Goal: Information Seeking & Learning: Learn about a topic

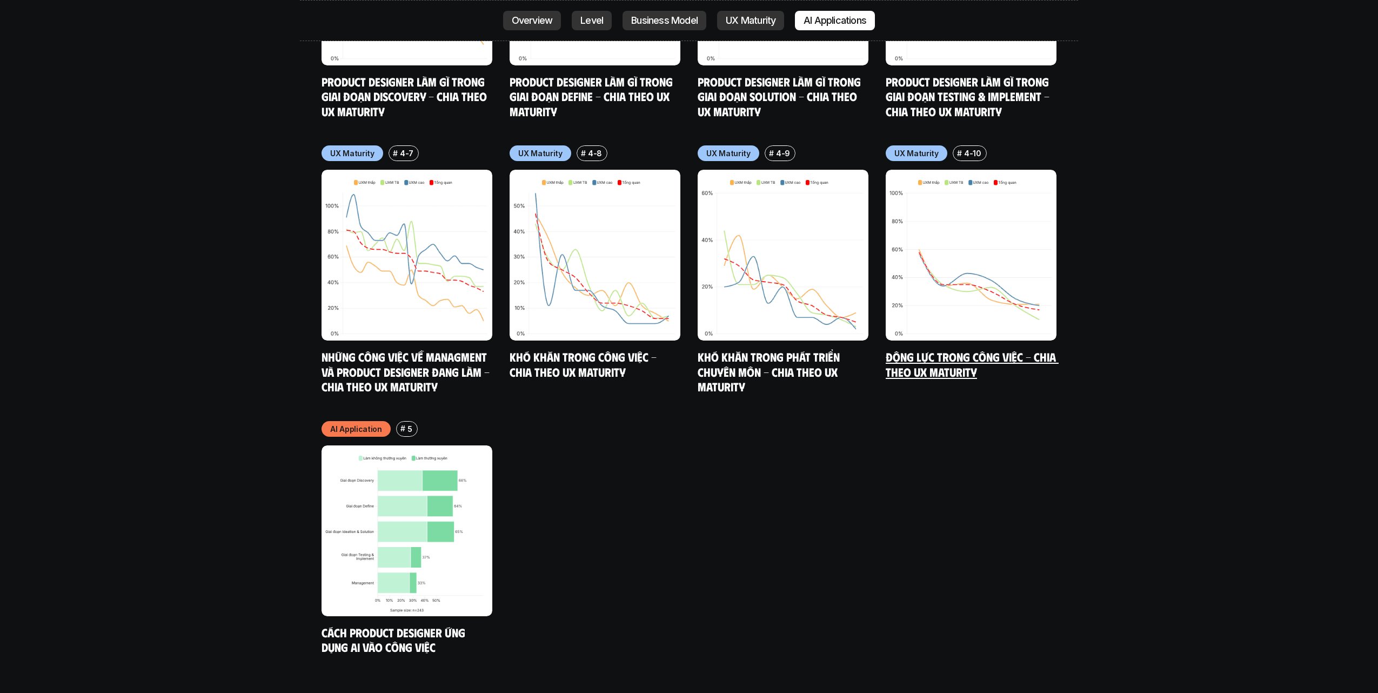
scroll to position [5924, 0]
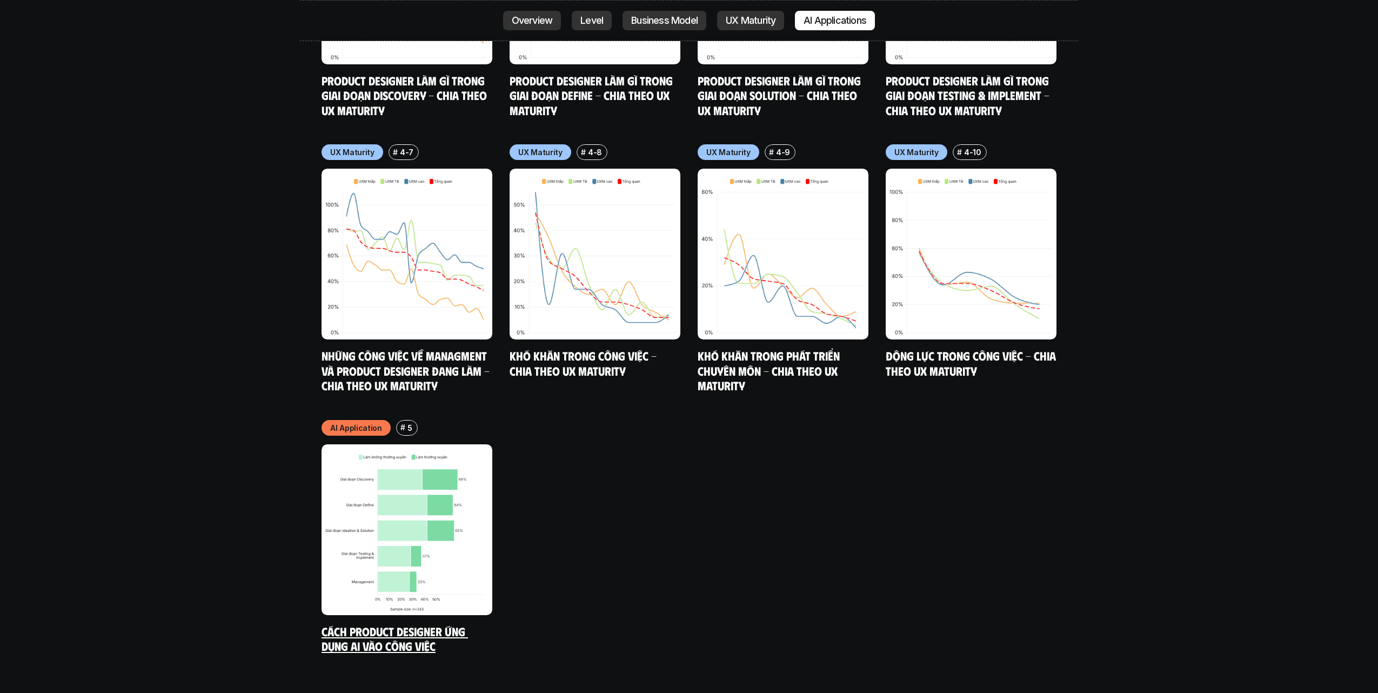
click at [402, 470] on img at bounding box center [407, 529] width 171 height 171
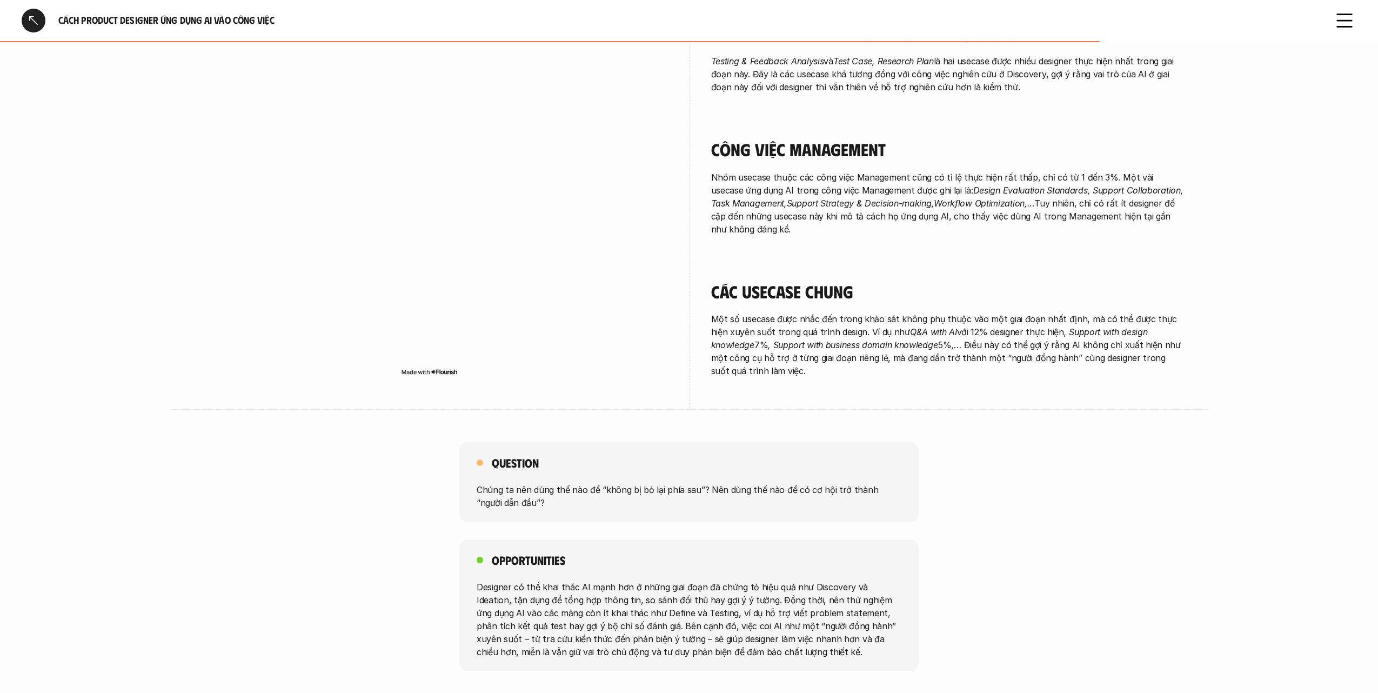
scroll to position [1667, 0]
drag, startPoint x: 671, startPoint y: 306, endPoint x: 691, endPoint y: 455, distance: 149.9
click at [691, 484] on p "Chúng ta nên dùng thế nào để “không bị bỏ lại phía sau”? Nên dùng thế nào để có…" at bounding box center [689, 497] width 425 height 26
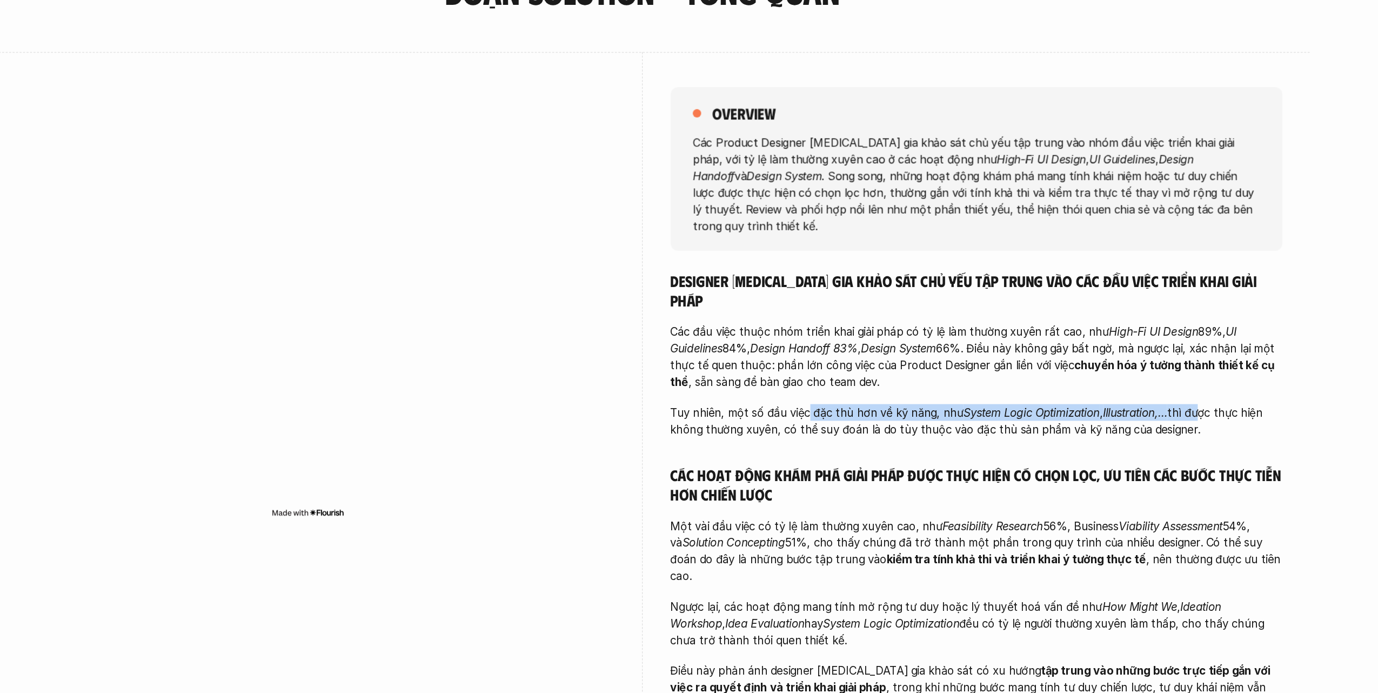
drag, startPoint x: 626, startPoint y: 290, endPoint x: 922, endPoint y: 293, distance: 296.1
click at [922, 449] on p "Tuy nhiên, một số đầu việc đặc thù hơn về kỹ năng, như System Logic Optimizatio…" at bounding box center [949, 462] width 476 height 26
click at [860, 449] on p "Tuy nhiên, một số đầu việc đặc thù hơn về kỹ năng, như System Logic Optimizatio…" at bounding box center [949, 462] width 476 height 26
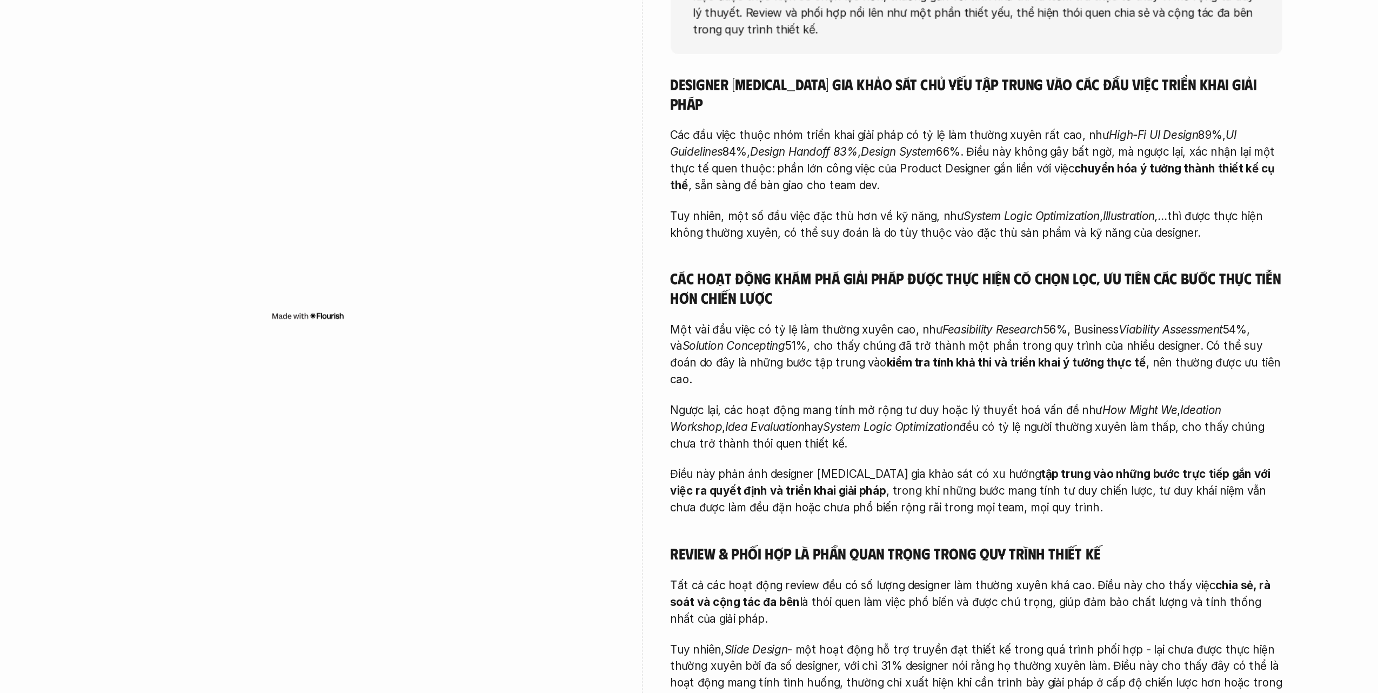
scroll to position [133, 0]
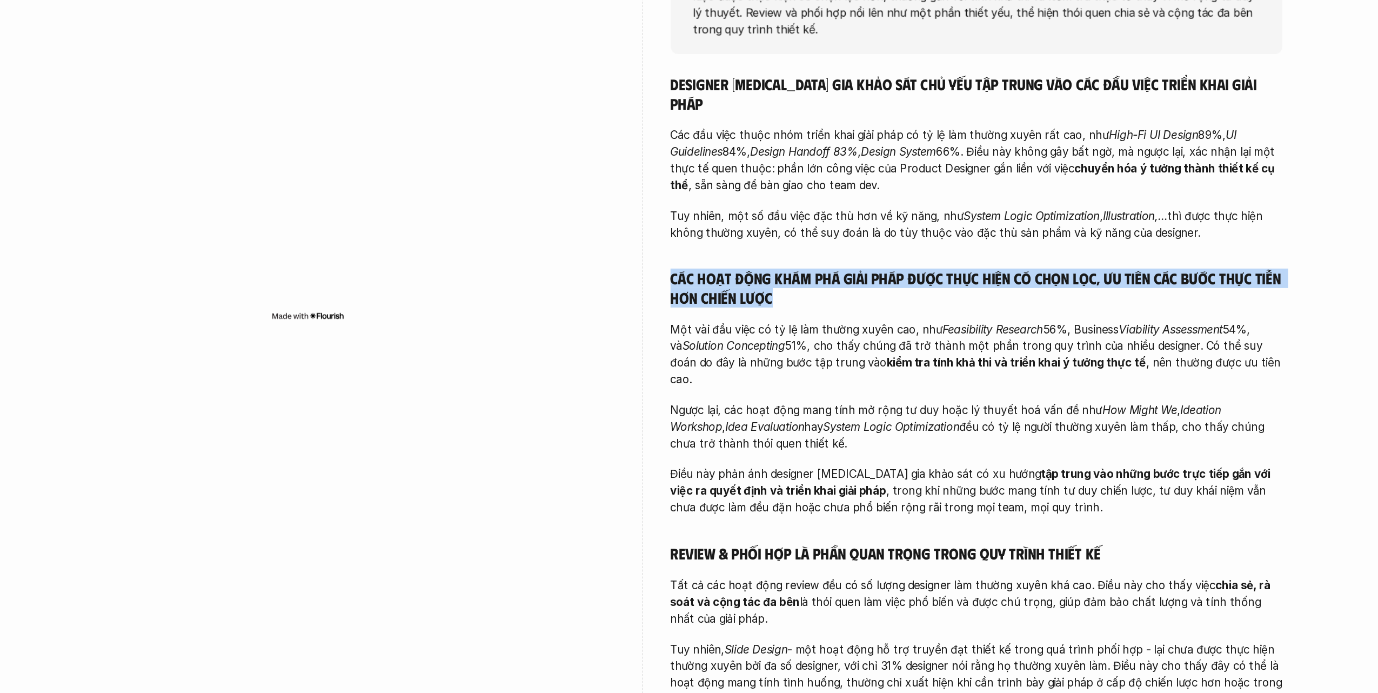
drag, startPoint x: 518, startPoint y: 190, endPoint x: 675, endPoint y: 200, distance: 157.6
click at [675, 200] on div "overview Các Product Designer tham gia khảo sát chủ yếu tập trung vào nhóm đầu …" at bounding box center [689, 389] width 994 height 694
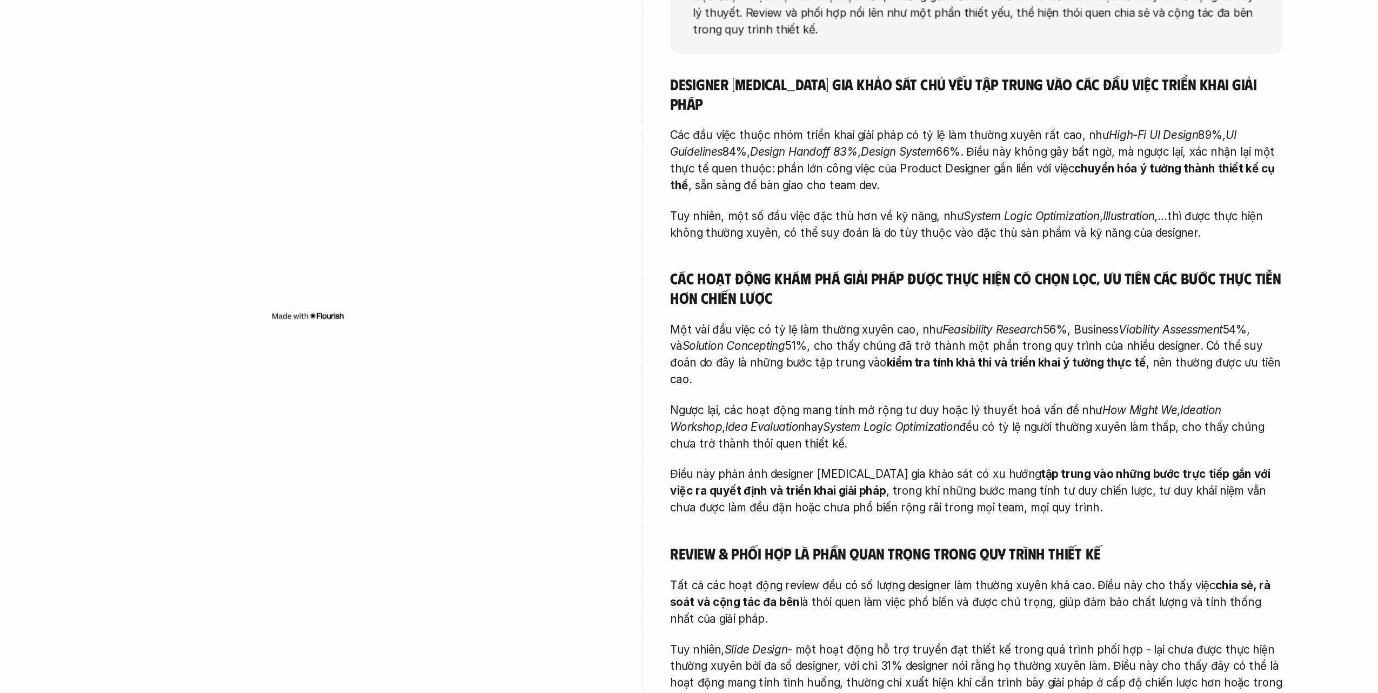
click at [711, 404] on p "Một vài đầu việc có tỷ lệ làm thường xuyên cao, như Feasibility Research 56%, B…" at bounding box center [949, 430] width 476 height 52
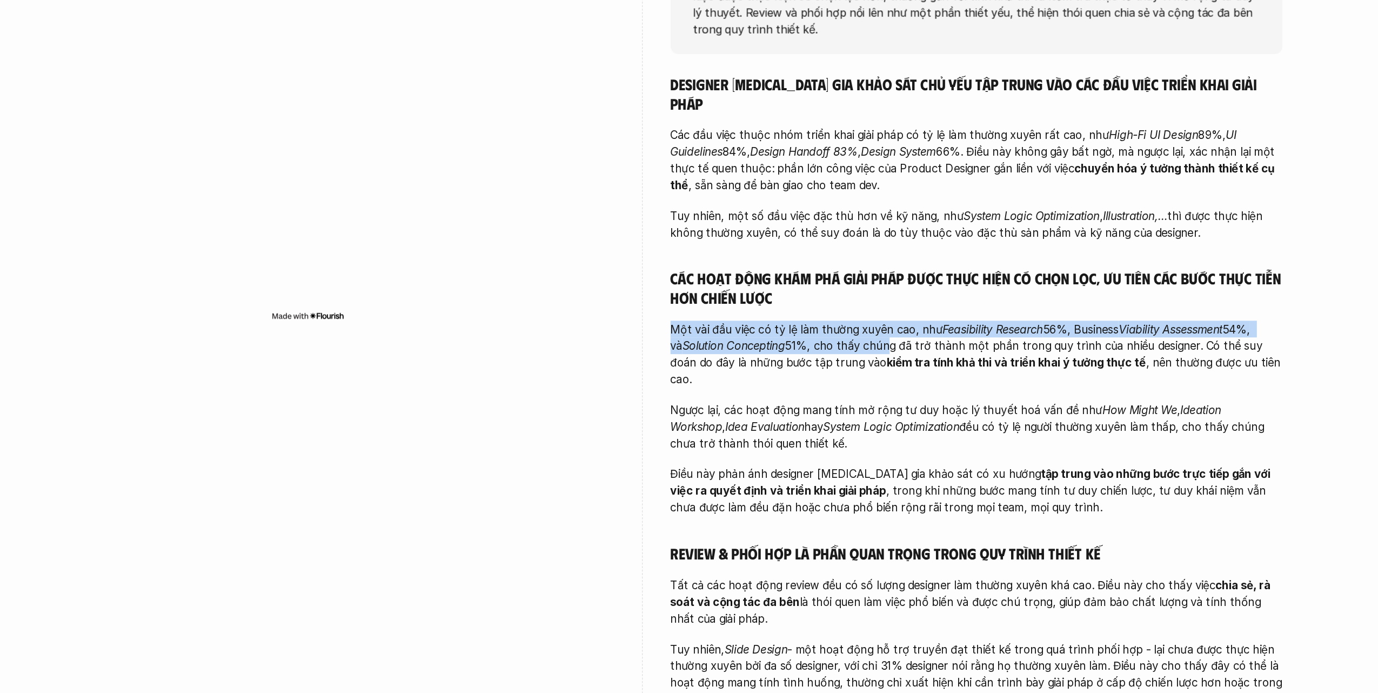
drag, startPoint x: 526, startPoint y: 224, endPoint x: 672, endPoint y: 233, distance: 146.7
click at [711, 404] on p "Một vài đầu việc có tỷ lệ làm thường xuyên cao, như Feasibility Research 56%, B…" at bounding box center [949, 430] width 476 height 52
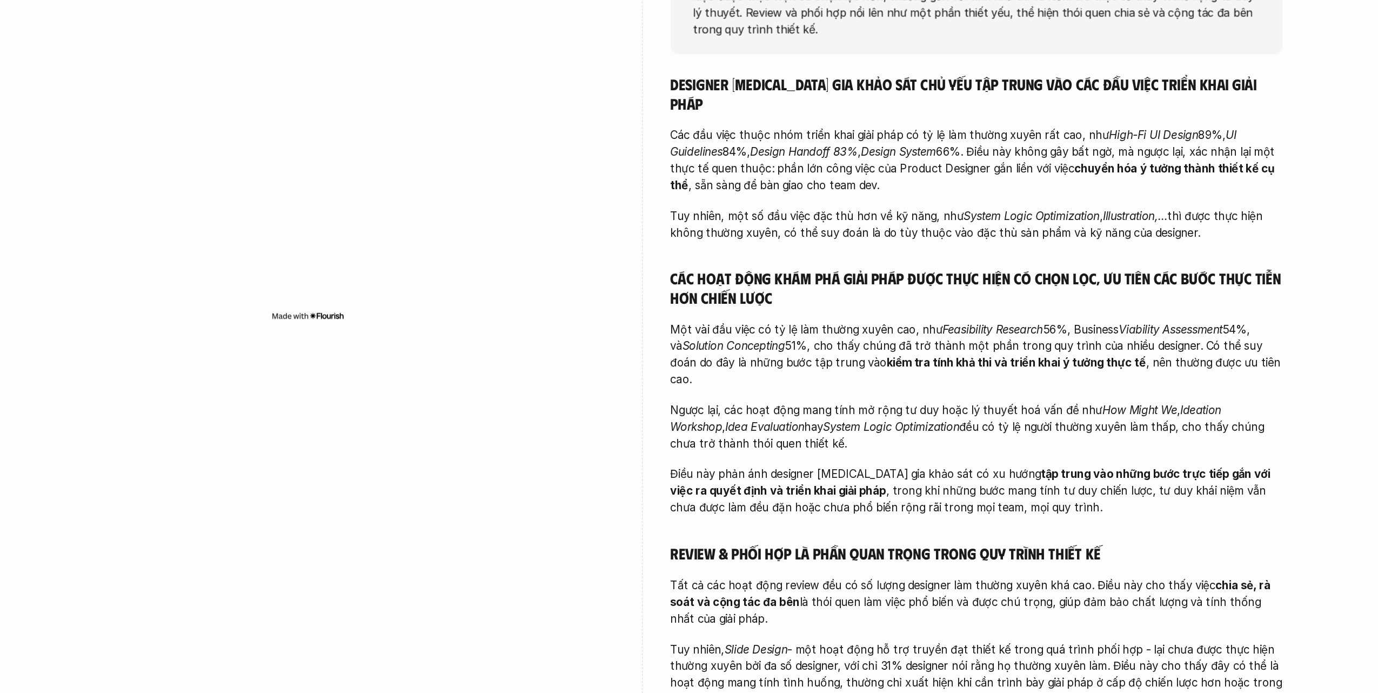
click at [711, 404] on p "Một vài đầu việc có tỷ lệ làm thường xuyên cao, như Feasibility Research 56%, B…" at bounding box center [949, 430] width 476 height 52
drag, startPoint x: 544, startPoint y: 277, endPoint x: 727, endPoint y: 272, distance: 183.8
click at [727, 466] on p "Ngược lại, các hoạt động mang tính mở rộng tư duy hoặc lý thuyết hoá vấn đề như…" at bounding box center [949, 485] width 476 height 39
click at [732, 466] on p "Ngược lại, các hoạt động mang tính mở rộng tư duy hoặc lý thuyết hoá vấn đề như…" at bounding box center [949, 485] width 476 height 39
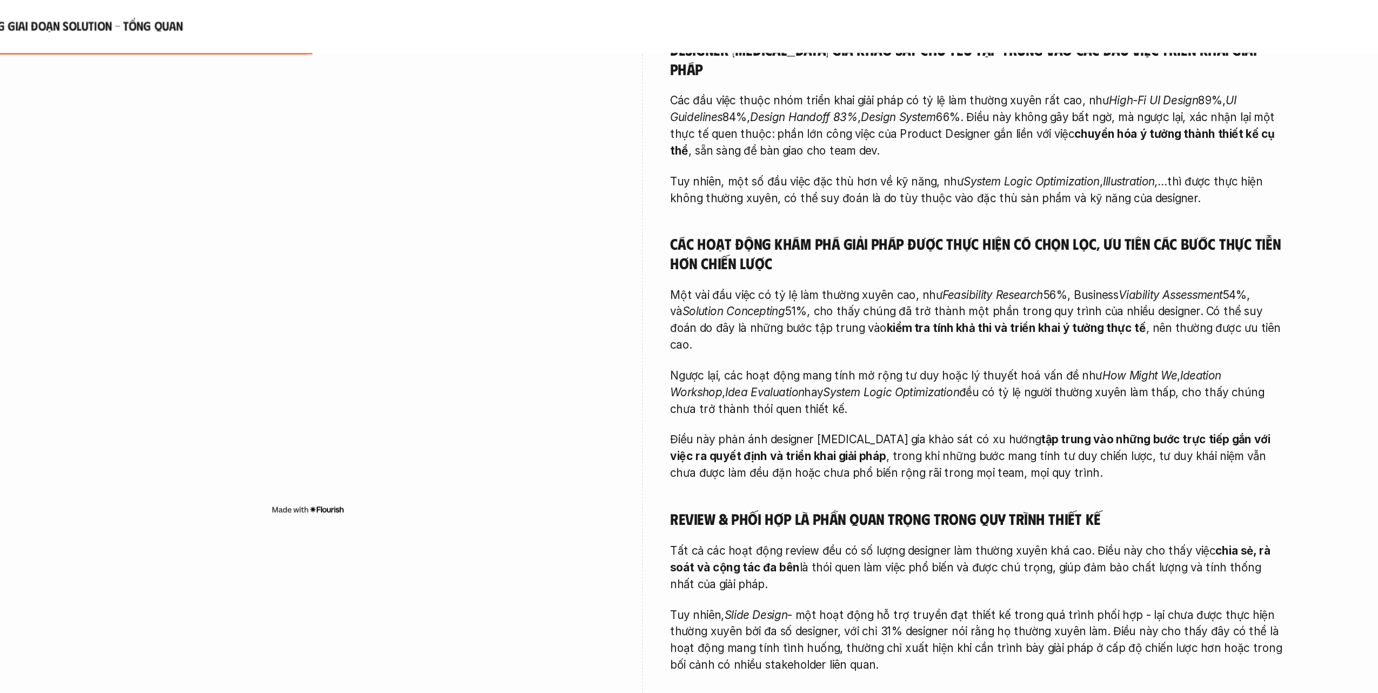
scroll to position [314, 0]
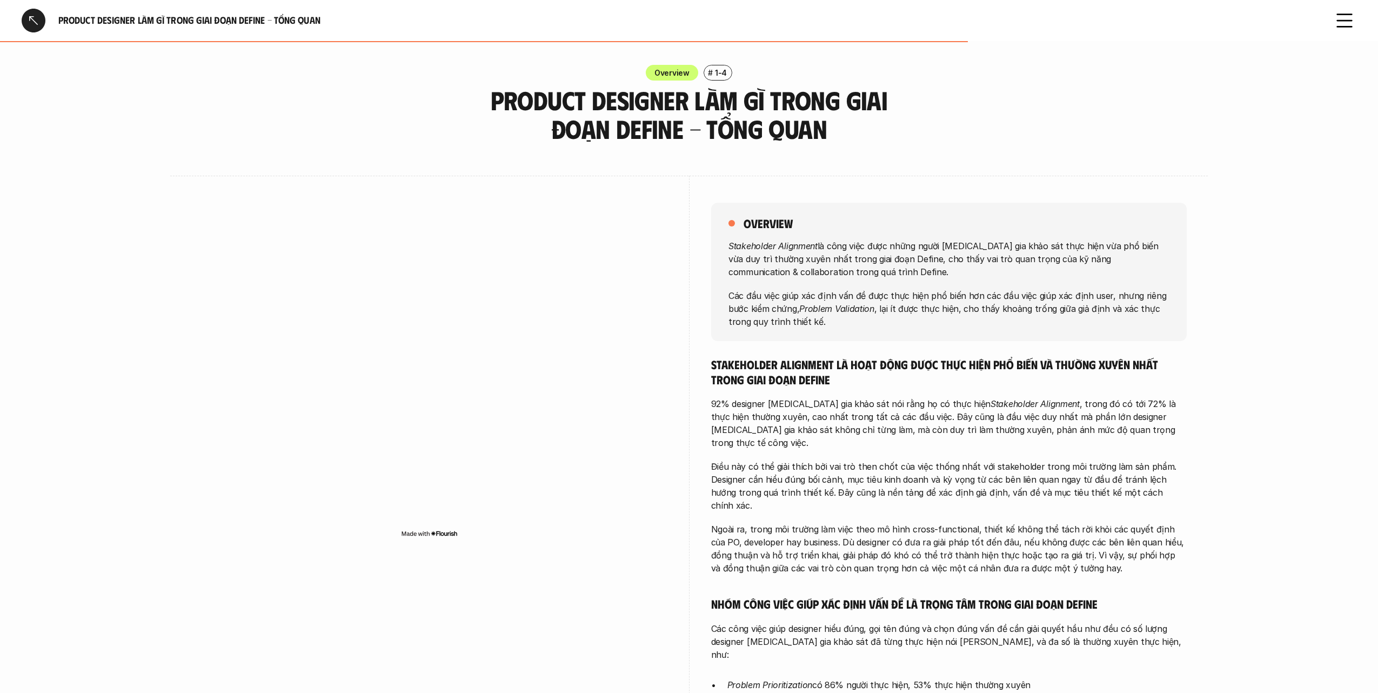
scroll to position [723, 0]
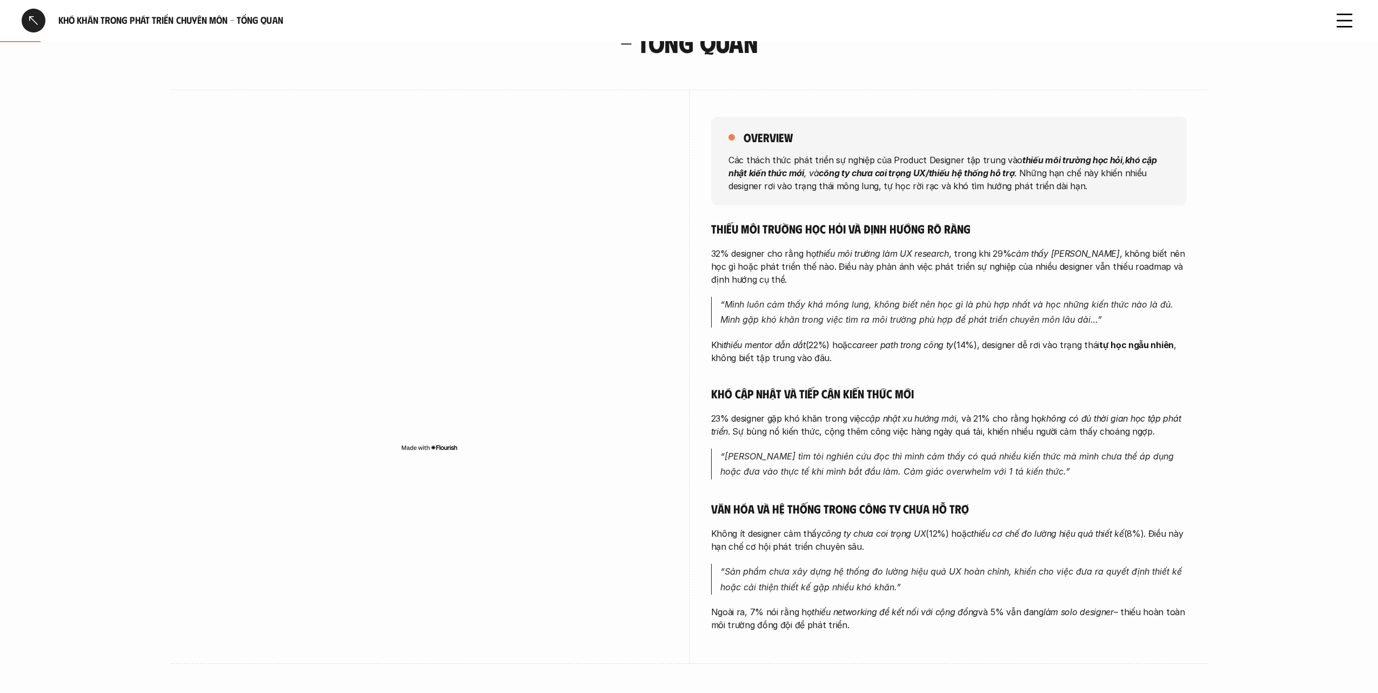
scroll to position [86, 0]
click at [900, 473] on em "“[PERSON_NAME] tìm tòi nghiên cứu đọc thì mình cảm thấy có quá nhiều kiến thức …" at bounding box center [948, 464] width 456 height 26
click at [1042, 284] on p "32% designer cho rằng họ thiếu môi trường làm UX research , trong khi 29% cảm t…" at bounding box center [949, 266] width 476 height 39
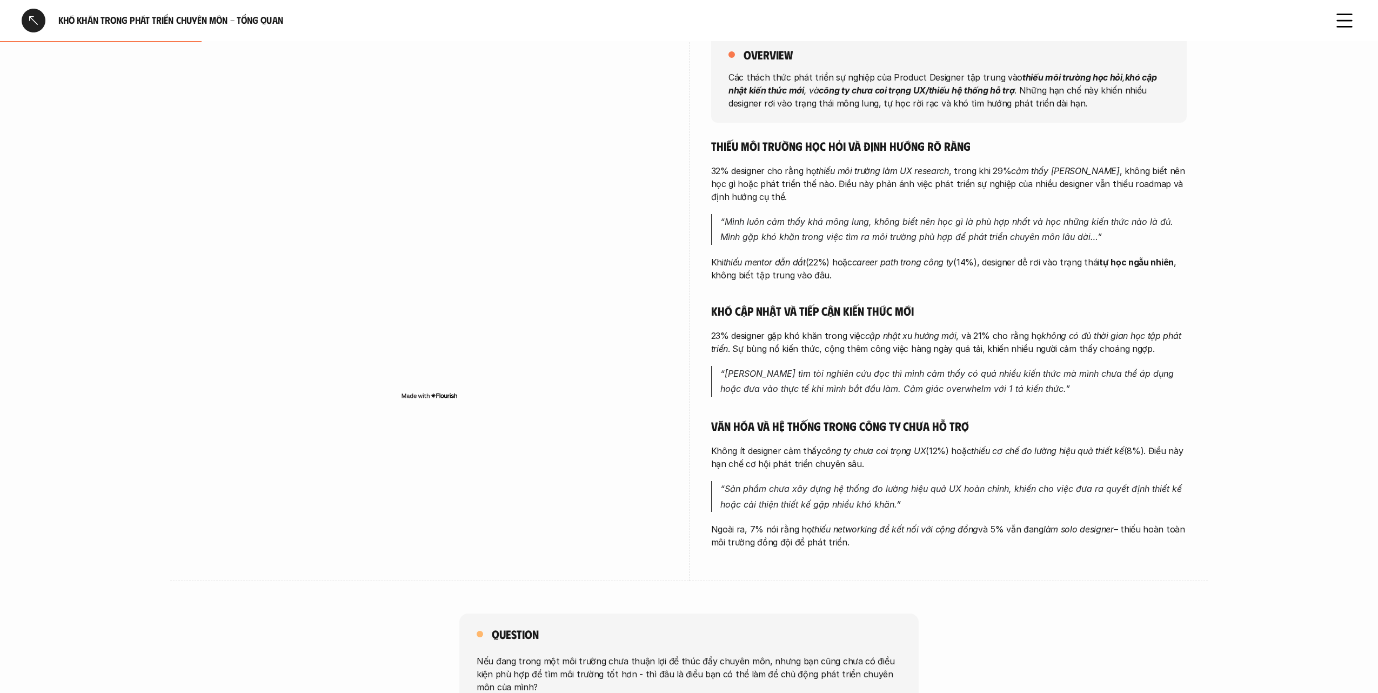
scroll to position [172, 0]
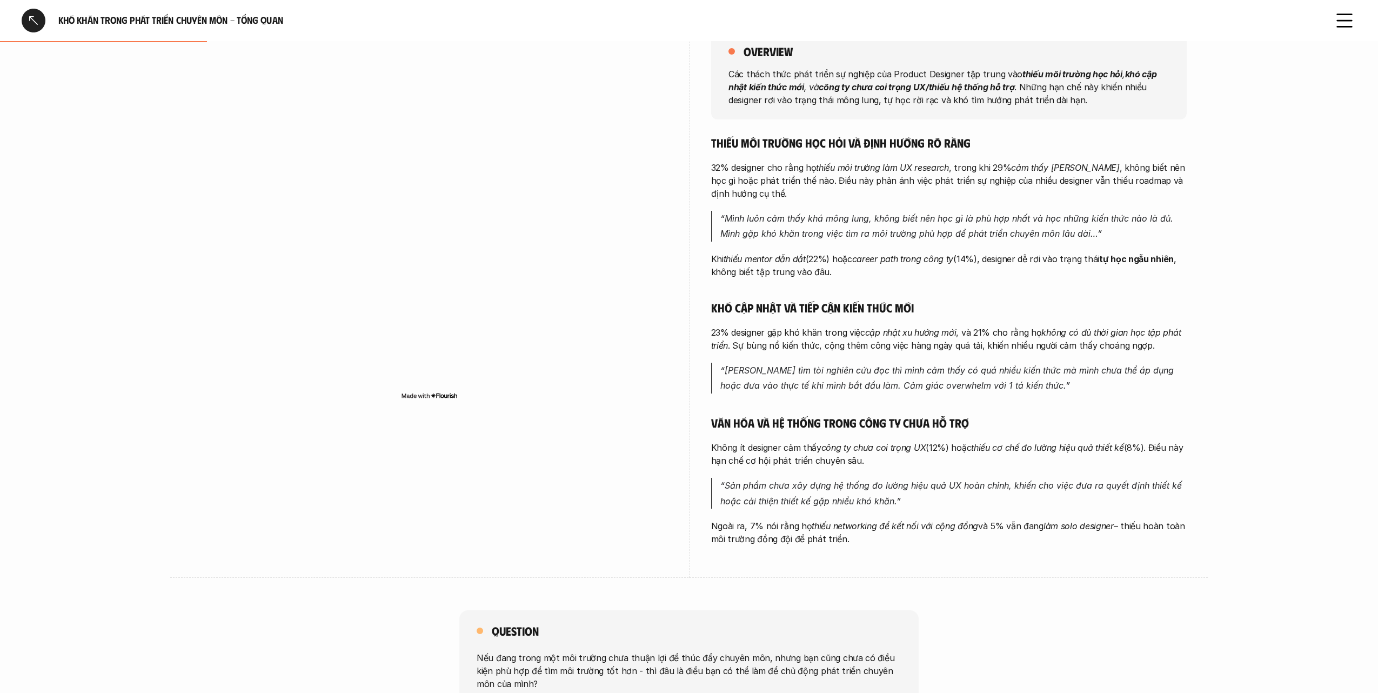
click at [914, 385] on em "“Càng tìm tòi nghiên cứu đọc thì mình cảm thấy có quá nhiều kiến thức mà mình c…" at bounding box center [948, 378] width 456 height 26
click at [1173, 374] on p "“Càng tìm tòi nghiên cứu đọc thì mình cảm thấy có quá nhiều kiến thức mà mình c…" at bounding box center [953, 378] width 466 height 31
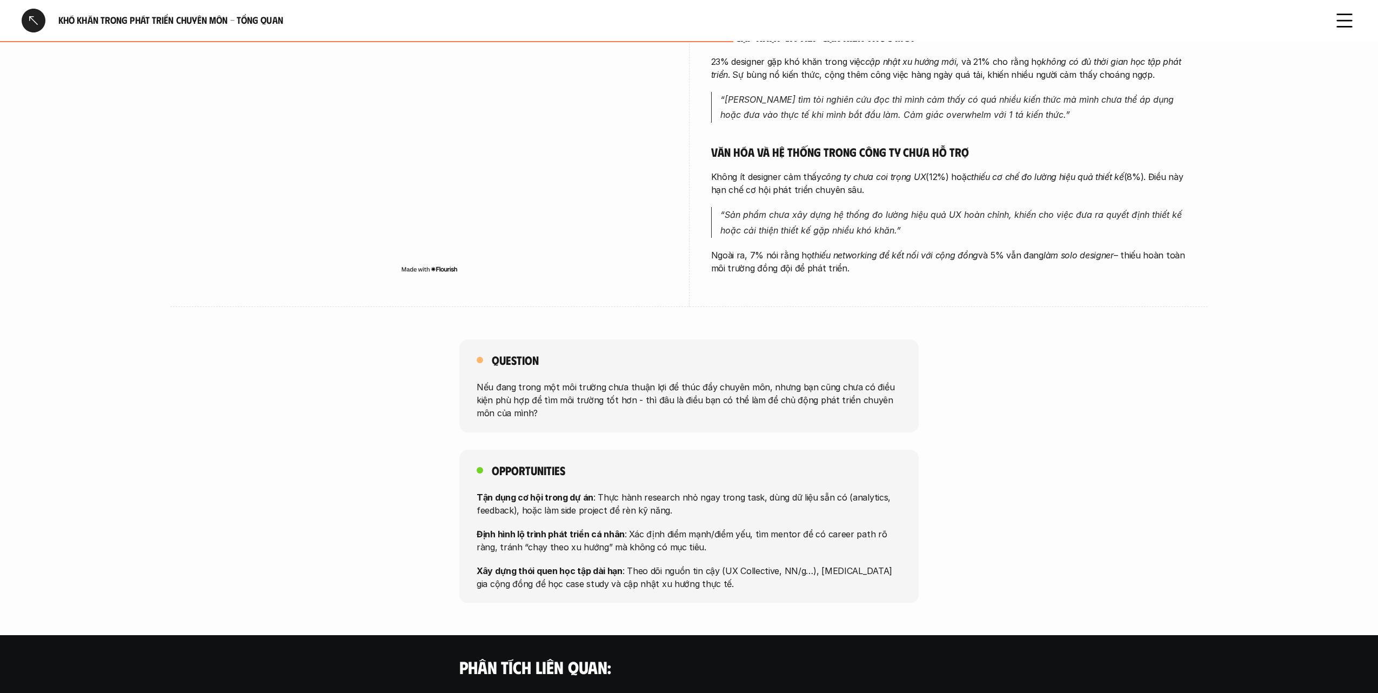
scroll to position [447, 0]
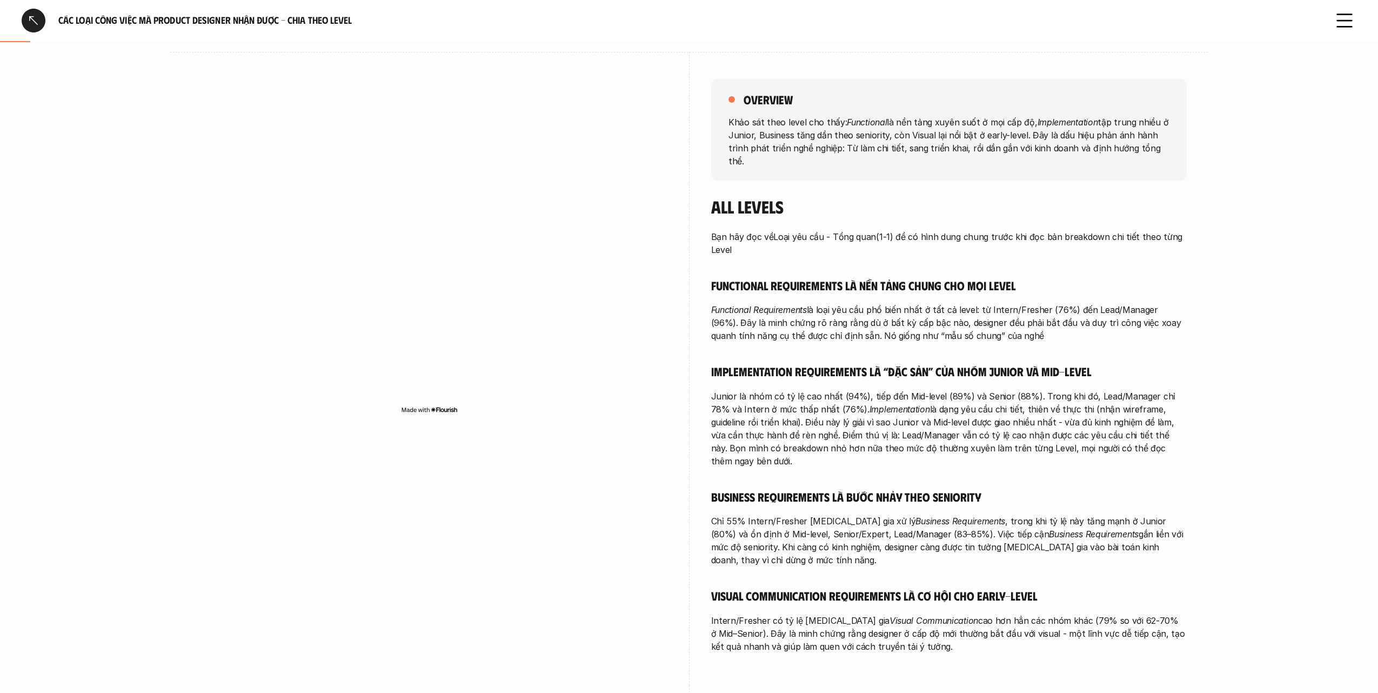
scroll to position [125, 0]
click at [255, 427] on div at bounding box center [430, 249] width 476 height 396
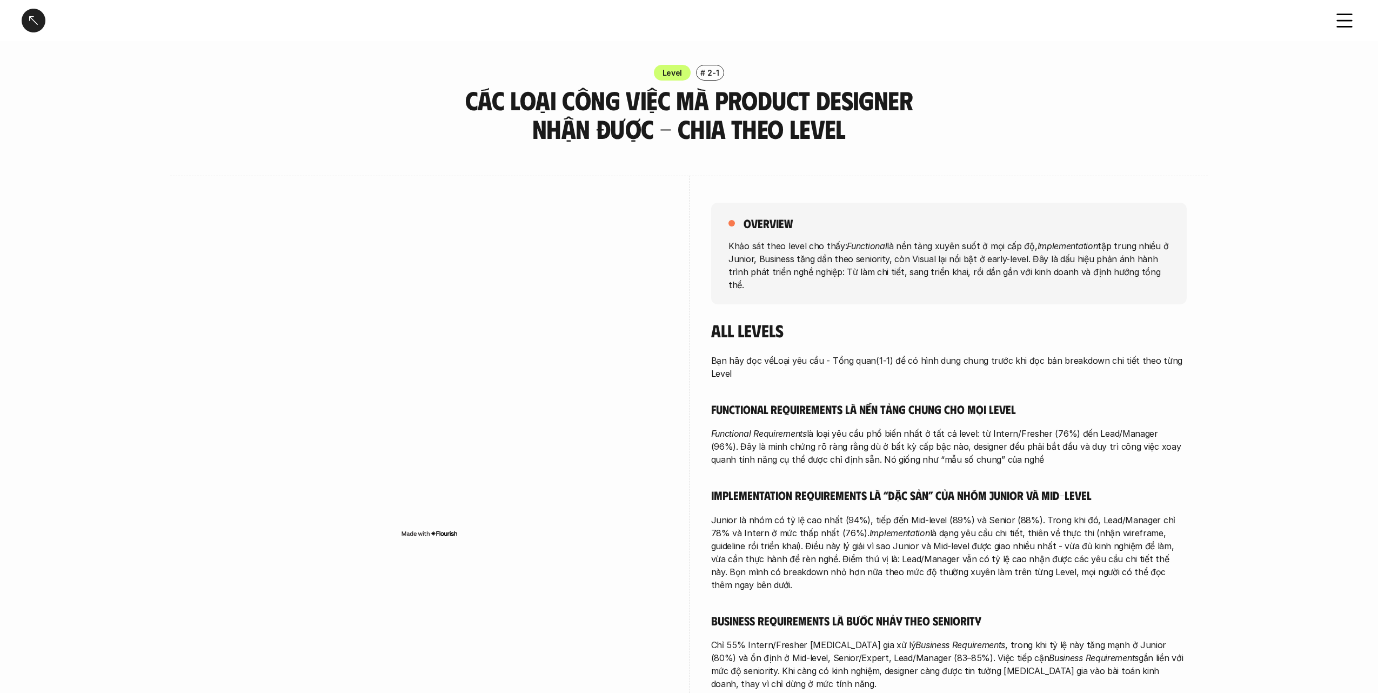
click at [26, 21] on div at bounding box center [34, 21] width 24 height 24
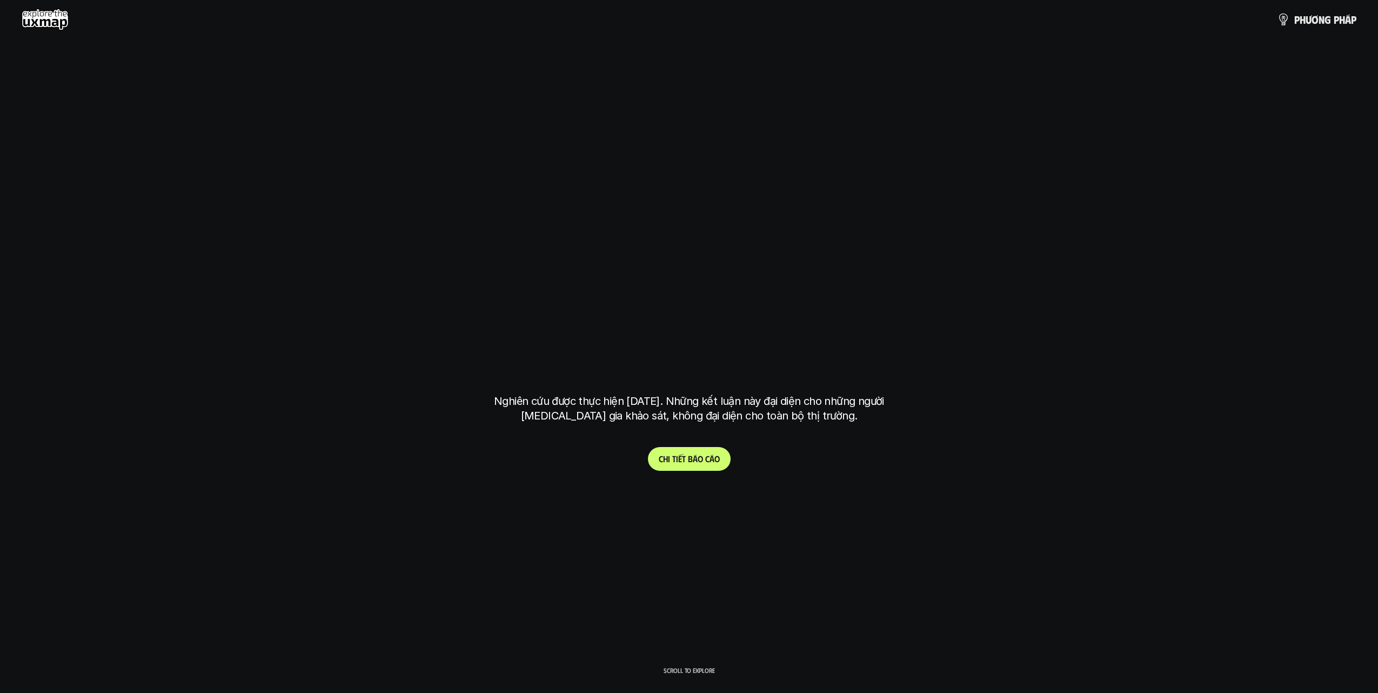
scroll to position [3475, 0]
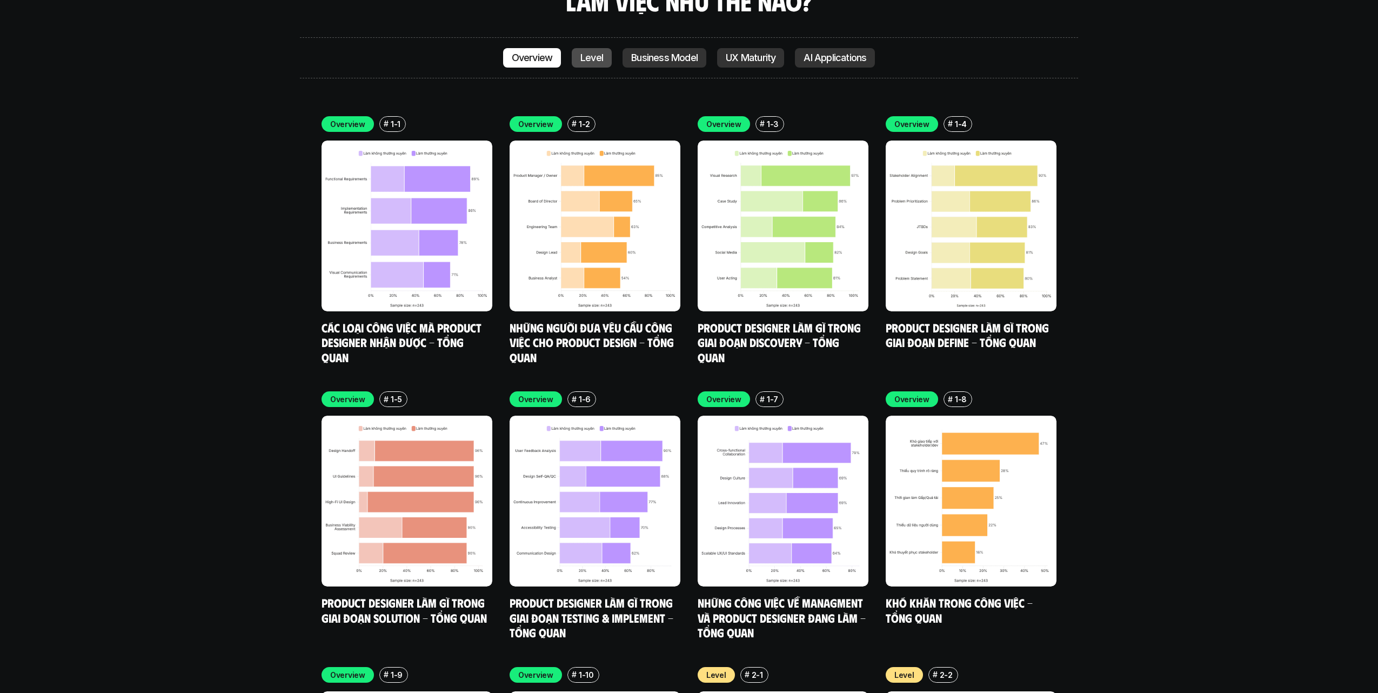
click at [600, 52] on p "Level" at bounding box center [591, 57] width 23 height 11
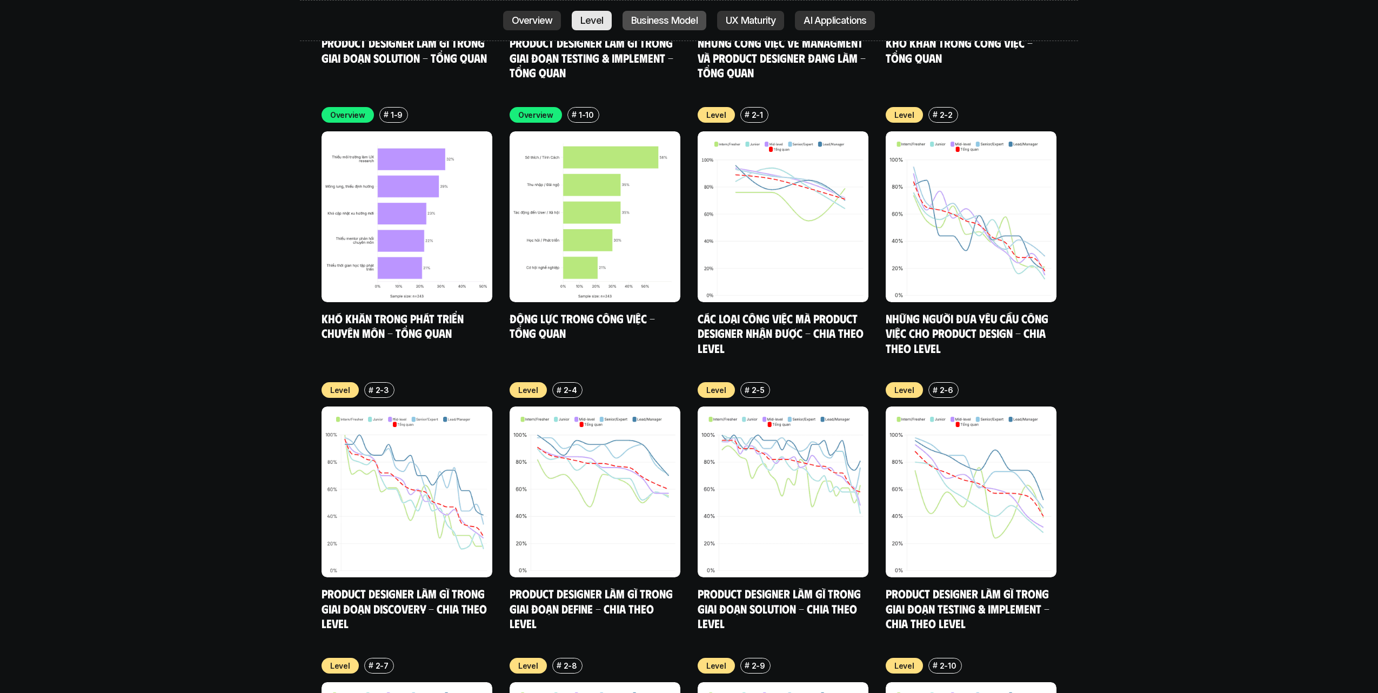
click at [653, 22] on p "Business Model" at bounding box center [664, 20] width 66 height 11
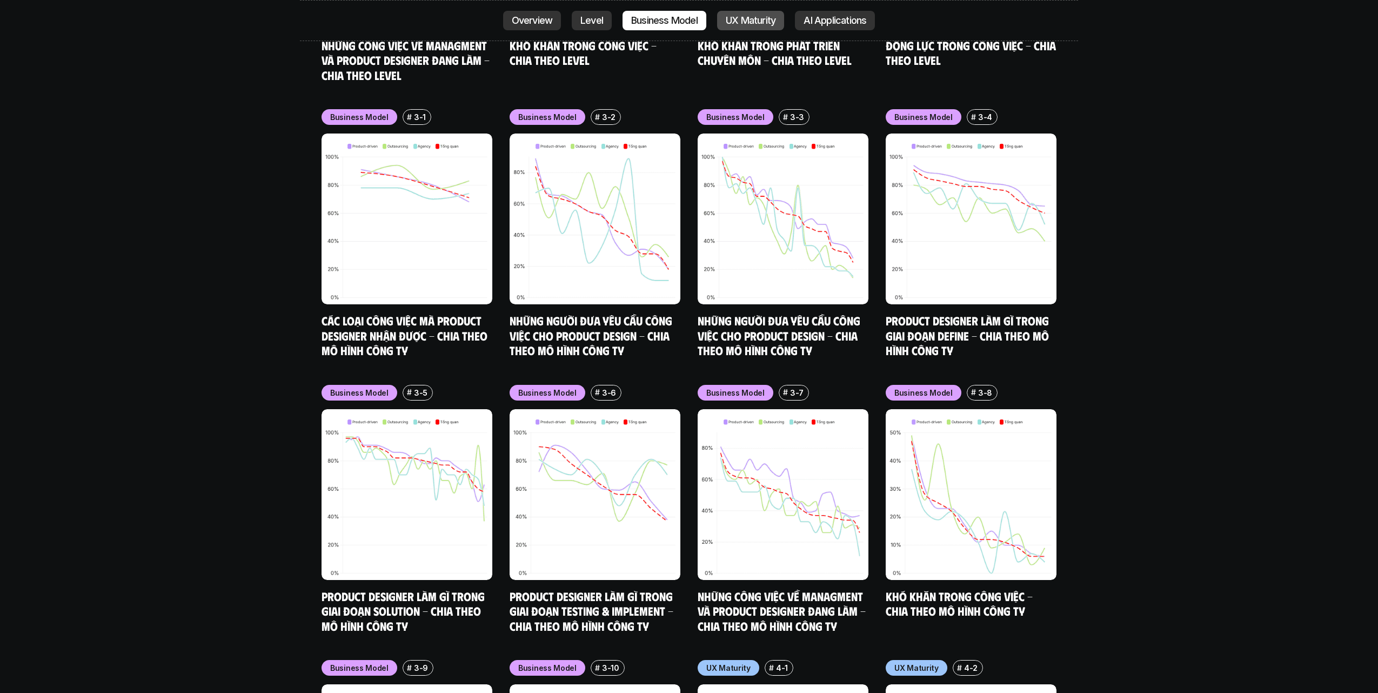
click at [763, 17] on p "UX Maturity" at bounding box center [751, 20] width 50 height 11
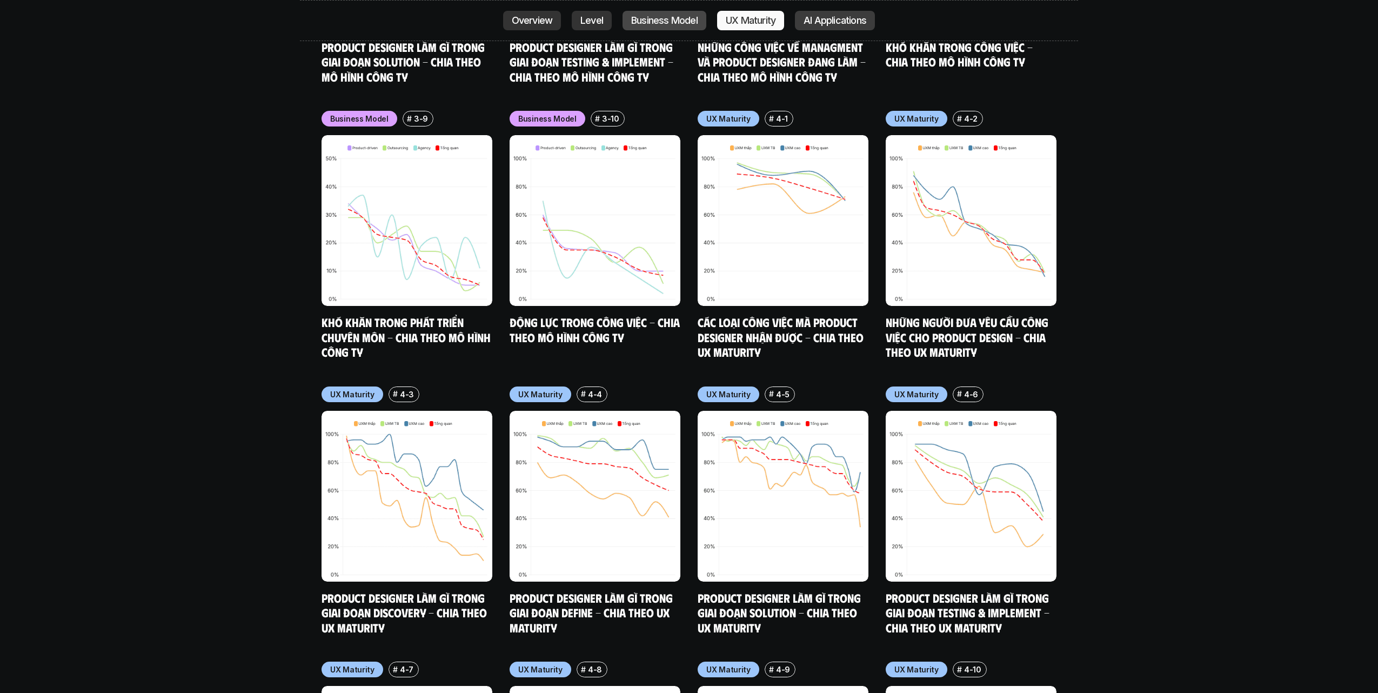
click at [817, 16] on p "AI Applications" at bounding box center [835, 20] width 63 height 11
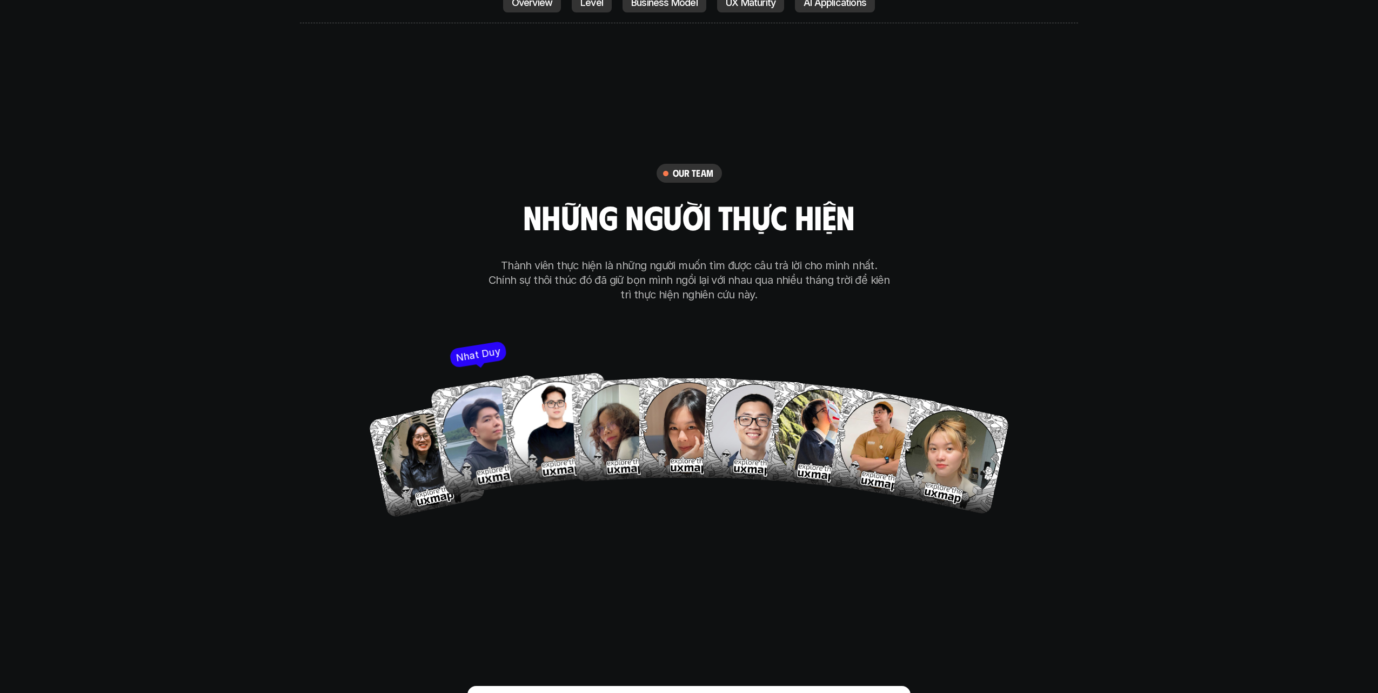
scroll to position [6555, 0]
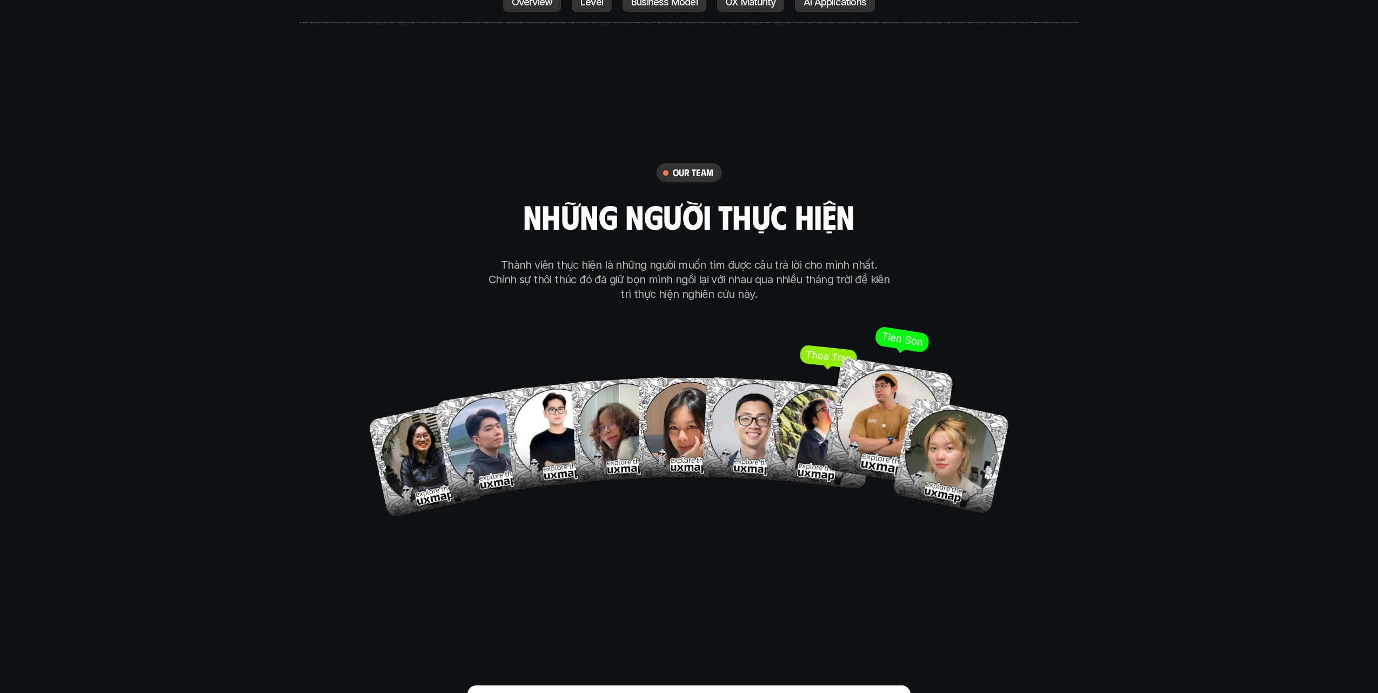
click at [866, 374] on img at bounding box center [889, 422] width 130 height 130
click at [886, 357] on img at bounding box center [889, 422] width 130 height 130
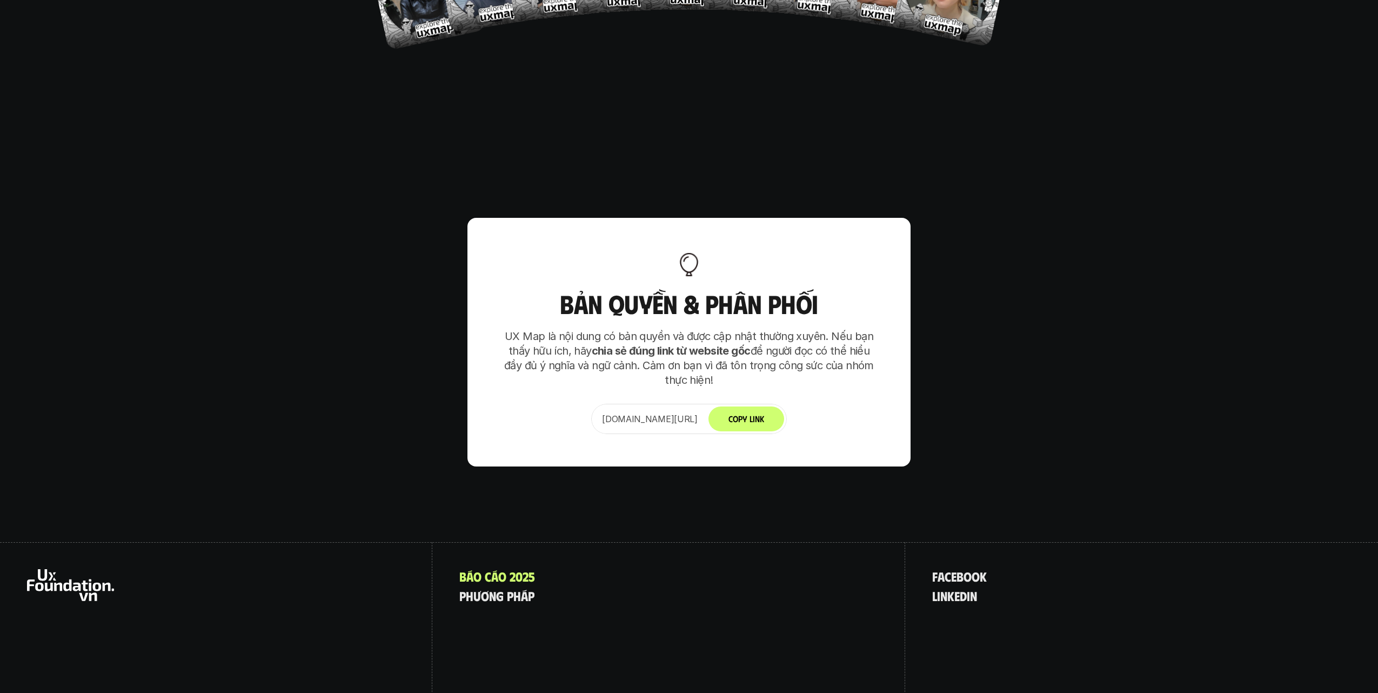
scroll to position [7021, 0]
click at [84, 570] on icon at bounding box center [70, 586] width 87 height 32
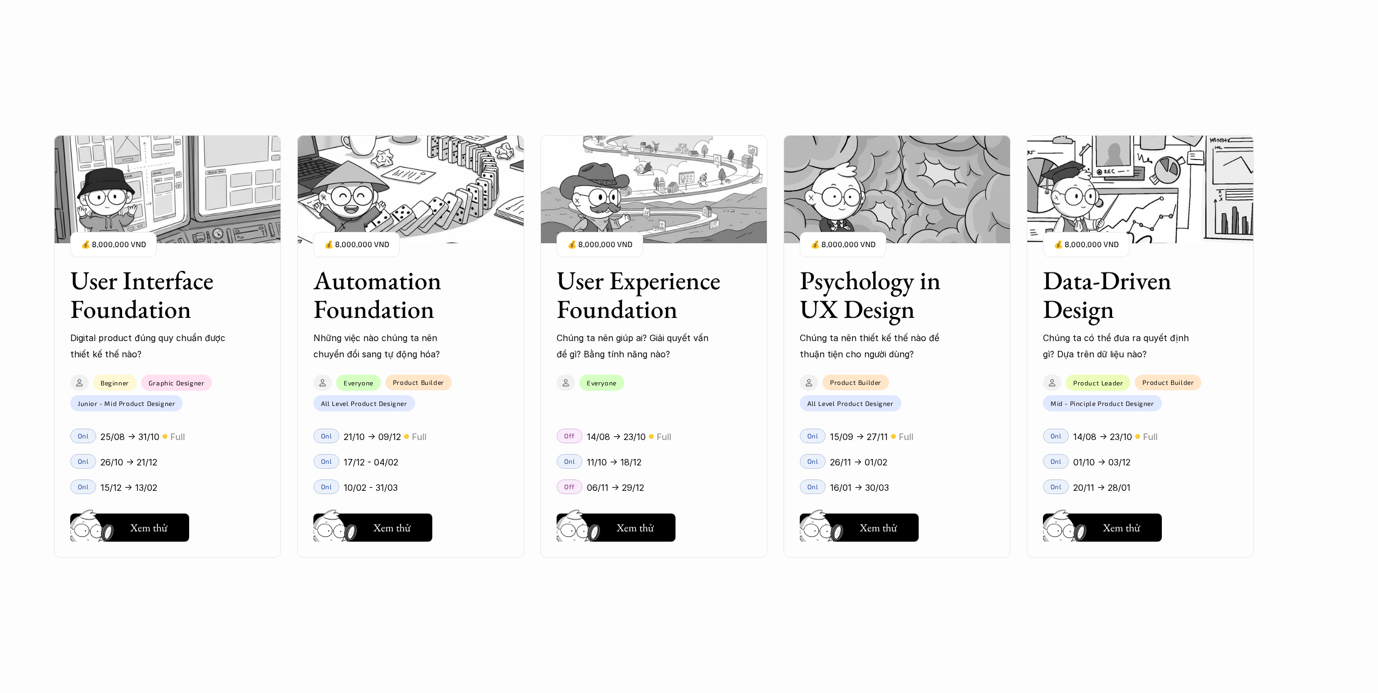
scroll to position [984, 0]
